Goal: Use online tool/utility: Use online tool/utility

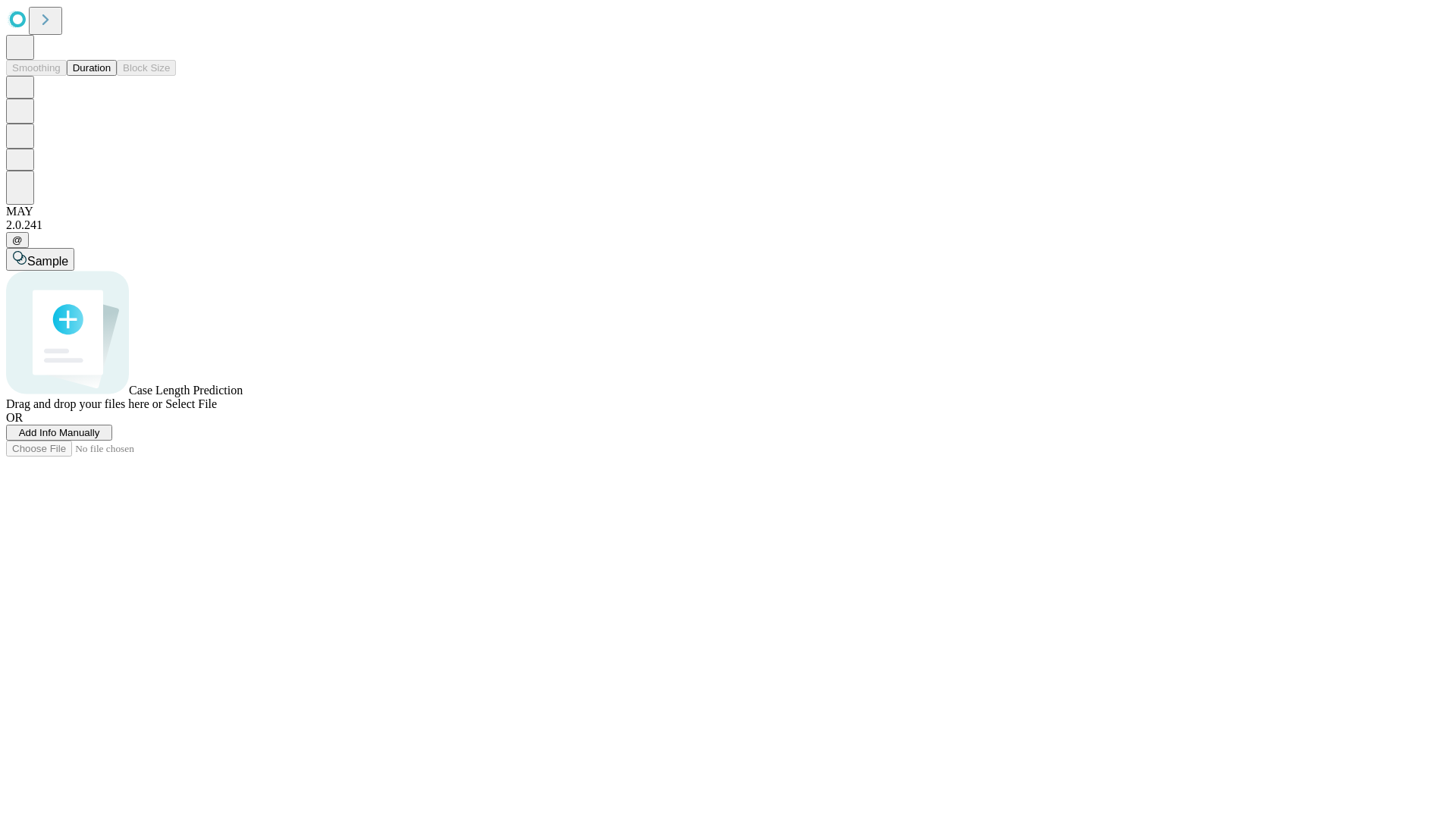
click at [111, 76] on button "Duration" at bounding box center [92, 68] width 50 height 16
click at [68, 255] on span "Sample" at bounding box center [48, 260] width 41 height 12
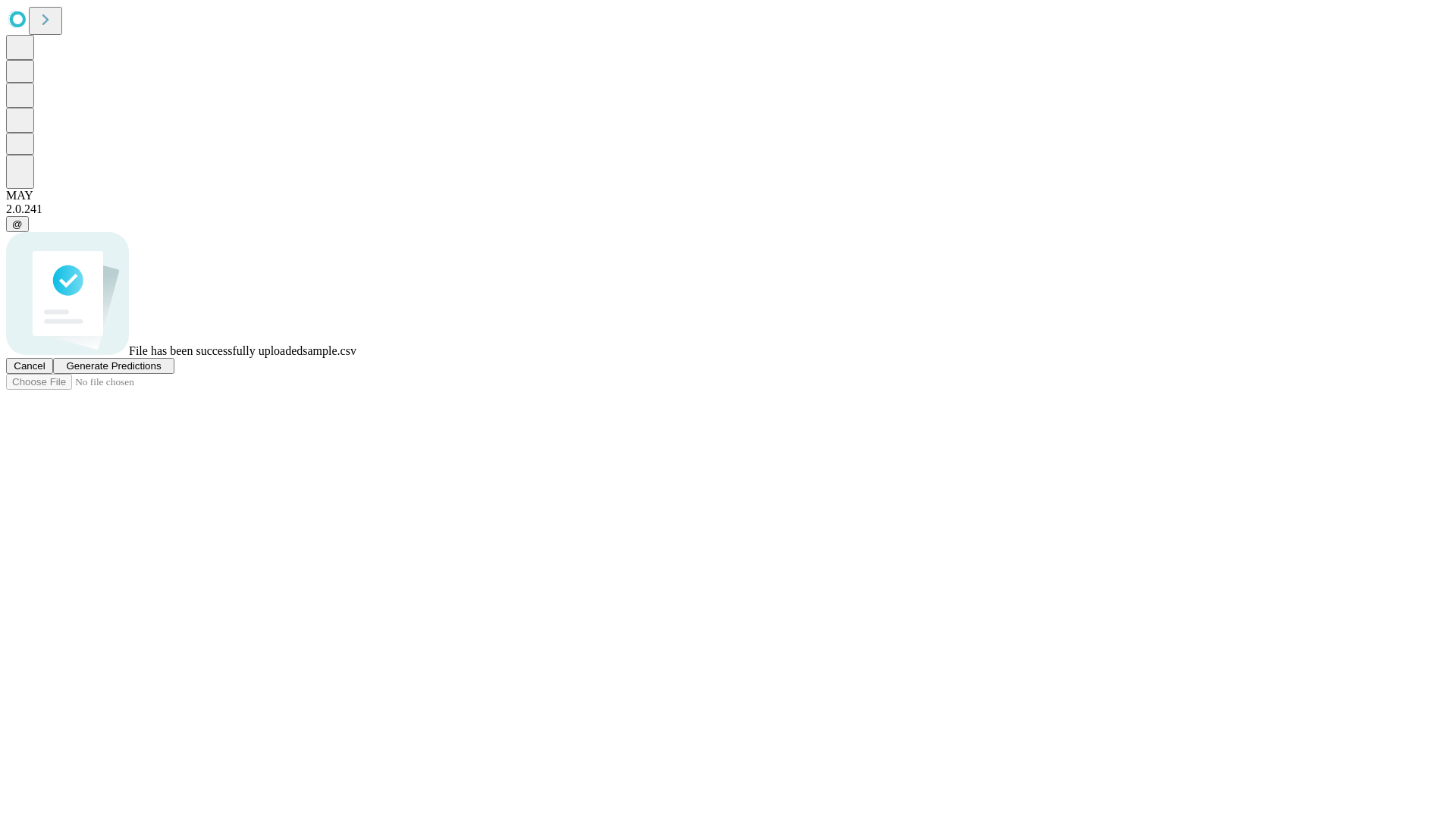
click at [161, 371] on span "Generate Predictions" at bounding box center [113, 366] width 95 height 11
